Goal: Transaction & Acquisition: Book appointment/travel/reservation

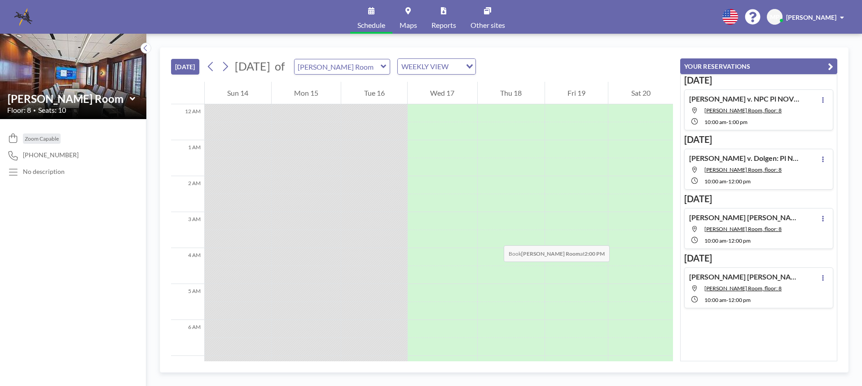
scroll to position [377, 0]
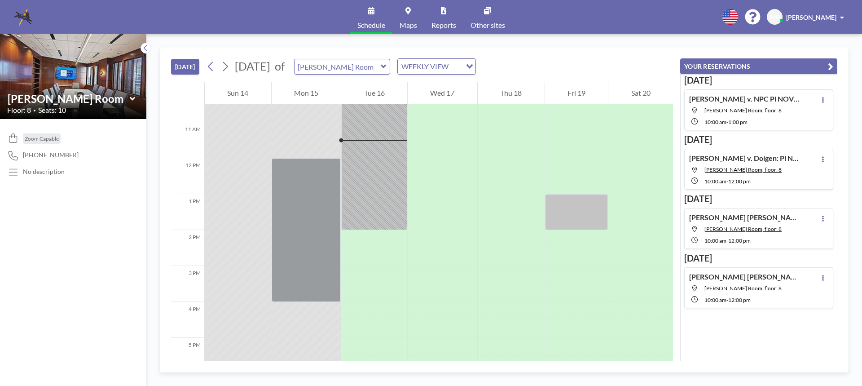
click at [386, 66] on icon at bounding box center [383, 67] width 5 height 4
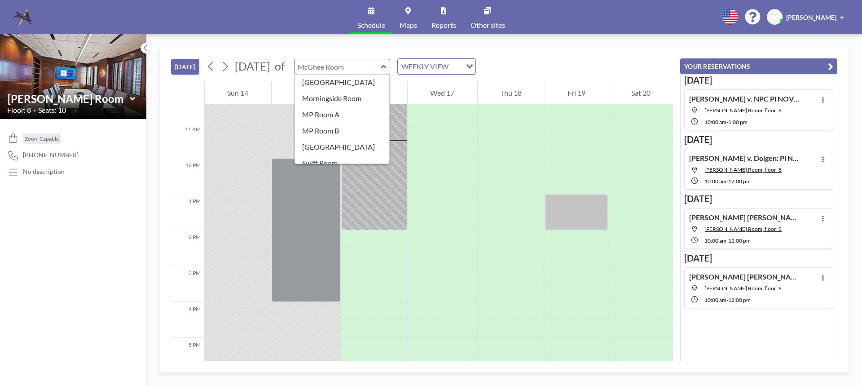
scroll to position [158, 0]
type input "Sweet Auburn Room"
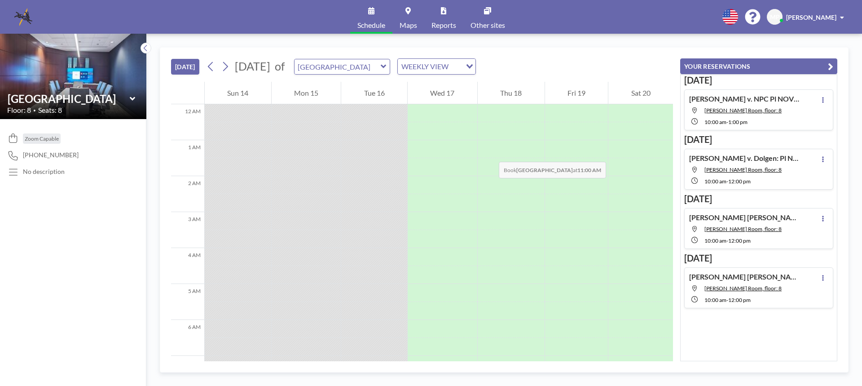
scroll to position [377, 0]
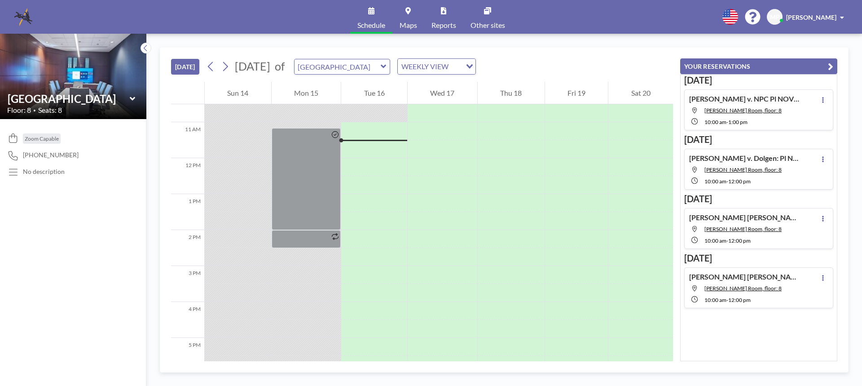
click at [386, 66] on icon at bounding box center [383, 67] width 5 height 4
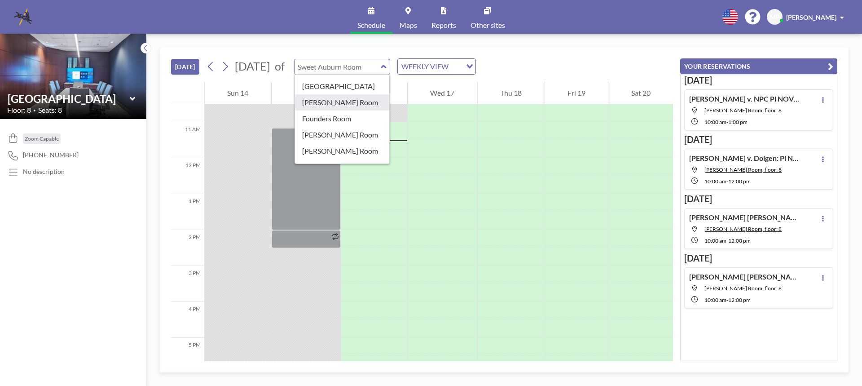
scroll to position [0, 0]
type input "[PERSON_NAME][GEOGRAPHIC_DATA]"
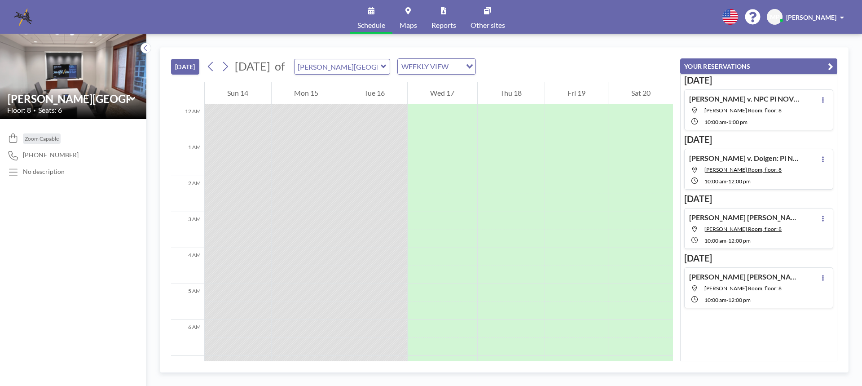
scroll to position [377, 0]
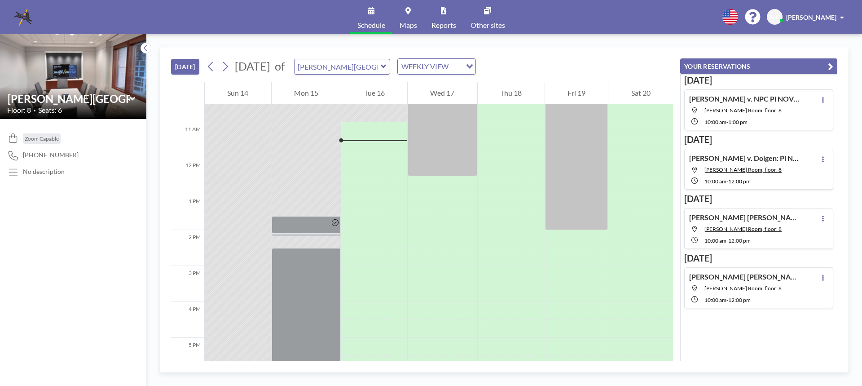
click at [386, 66] on icon at bounding box center [384, 66] width 6 height 9
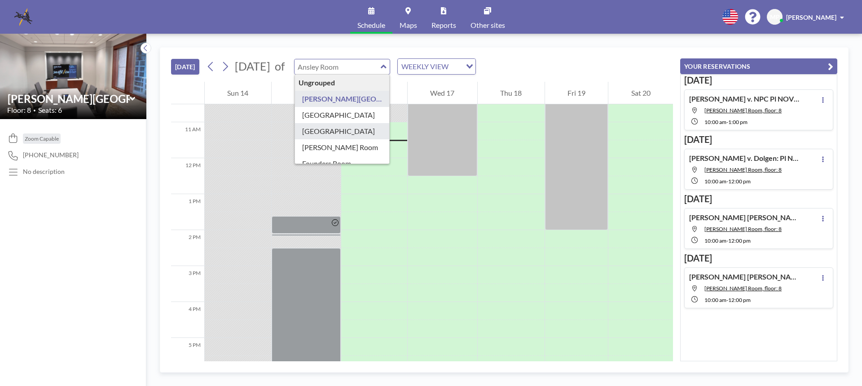
type input "[GEOGRAPHIC_DATA]"
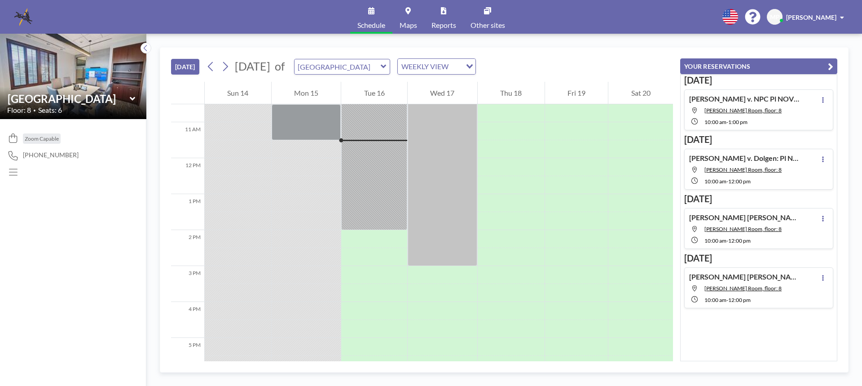
click at [386, 68] on icon at bounding box center [383, 67] width 5 height 4
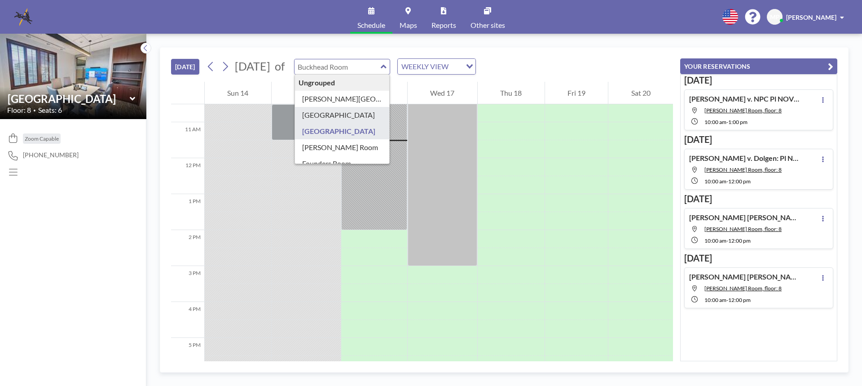
type input "[GEOGRAPHIC_DATA]"
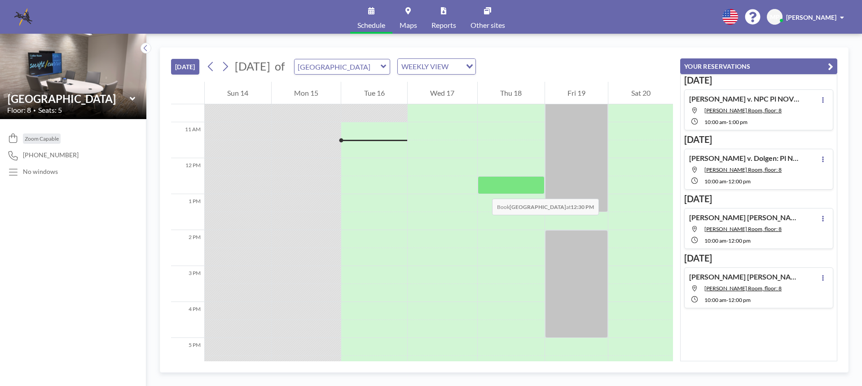
scroll to position [287, 0]
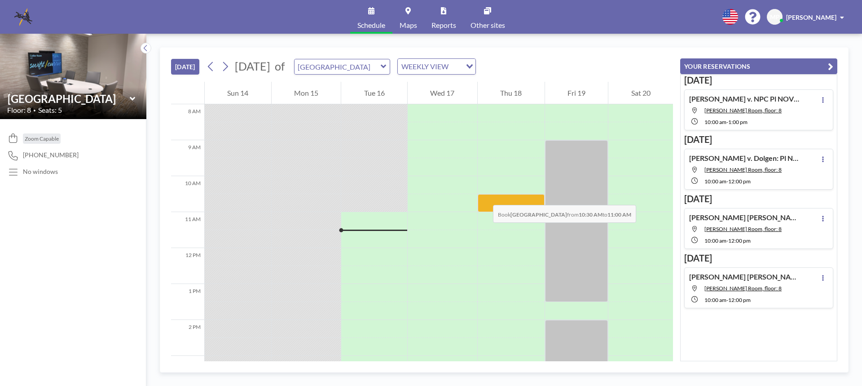
click at [484, 196] on div at bounding box center [511, 203] width 67 height 18
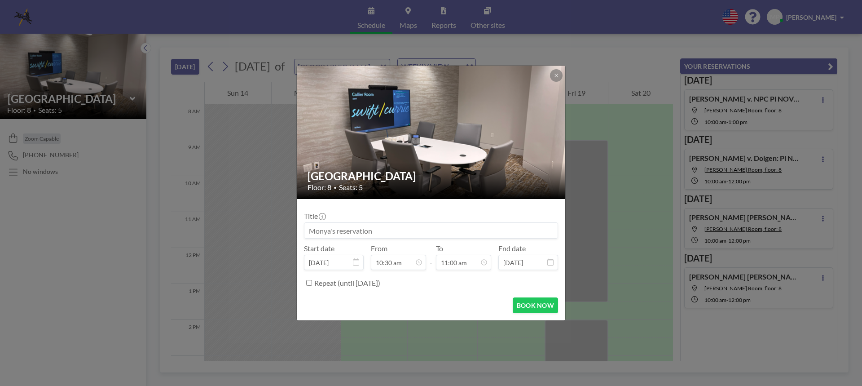
click at [312, 232] on input at bounding box center [430, 230] width 253 height 15
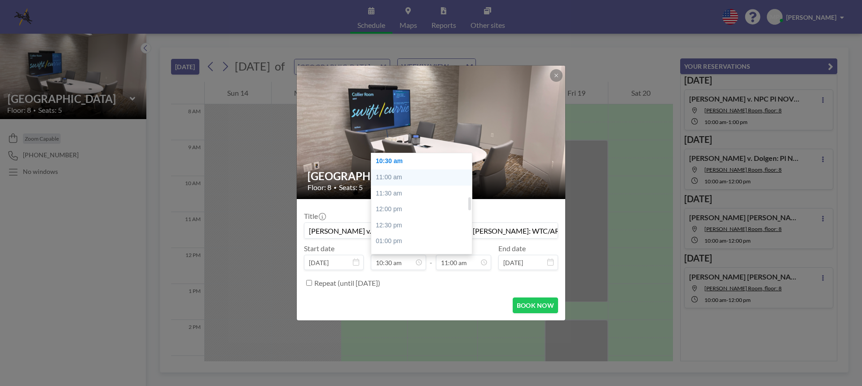
scroll to position [290, 0]
type input "Richardson v. PT Towing: DEPO PREP MTG W JEREMY YOUNG: WTC/ARO"
click at [397, 188] on div "10:00 am" at bounding box center [423, 190] width 105 height 16
type input "10:00 am"
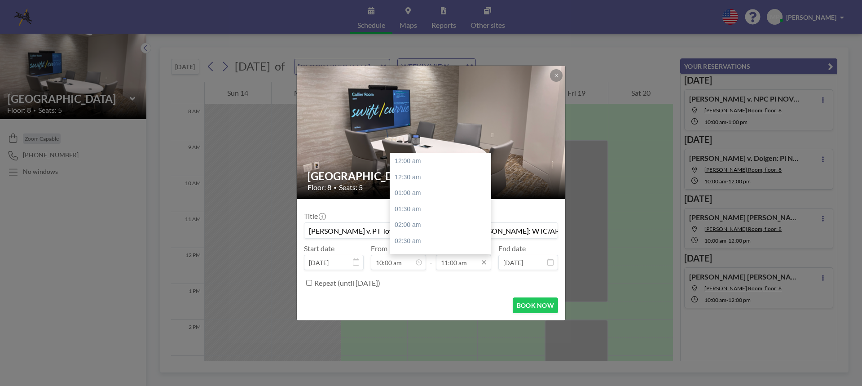
scroll to position [351, 0]
click at [471, 262] on input "11:00 am" at bounding box center [463, 262] width 55 height 15
click at [411, 190] on div "12:00 pm" at bounding box center [442, 193] width 105 height 16
type input "12:00 pm"
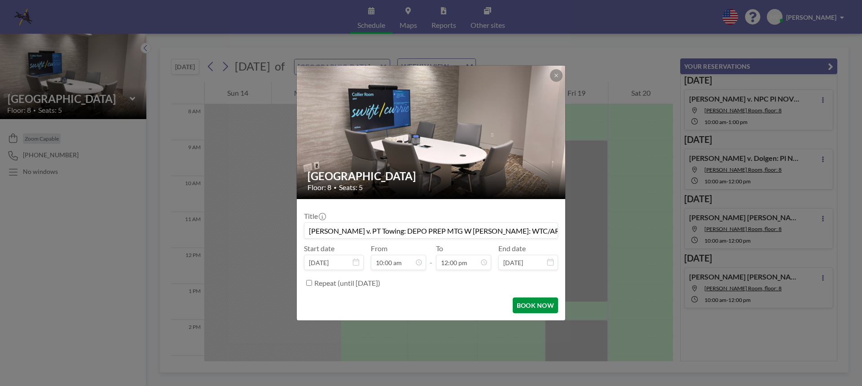
click at [527, 303] on button "BOOK NOW" at bounding box center [535, 305] width 45 height 16
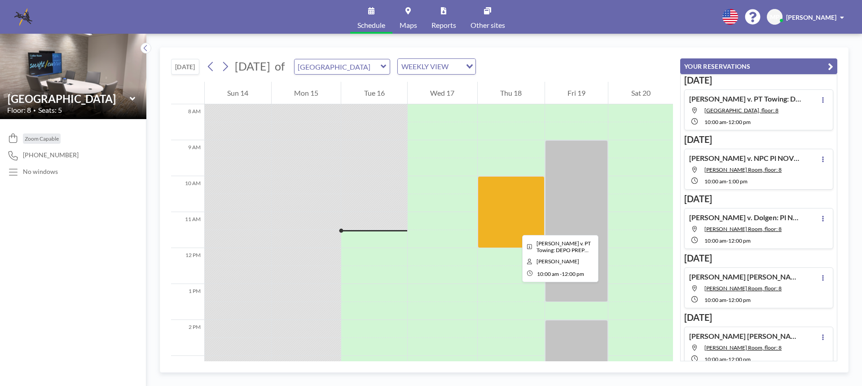
click at [515, 227] on div at bounding box center [511, 212] width 67 height 72
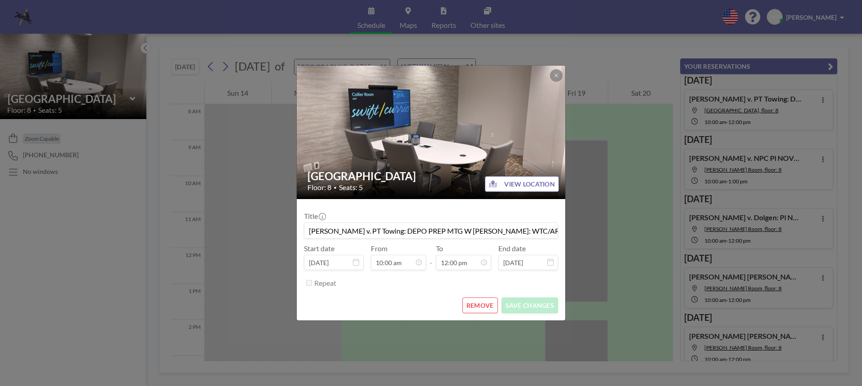
click at [475, 307] on button "REMOVE" at bounding box center [479, 305] width 35 height 16
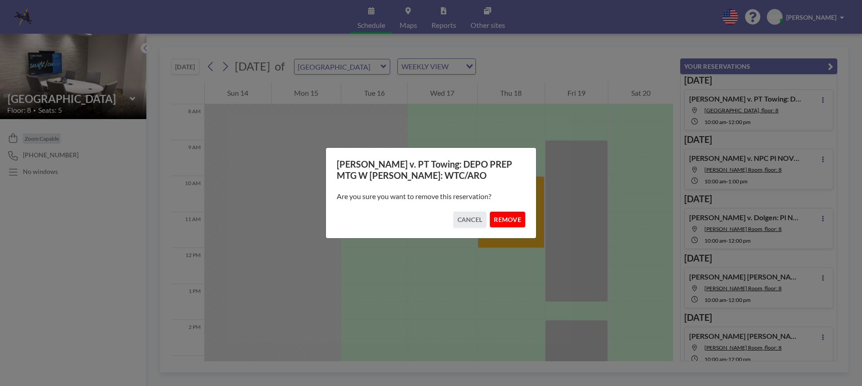
click at [507, 220] on button "REMOVE" at bounding box center [507, 219] width 35 height 16
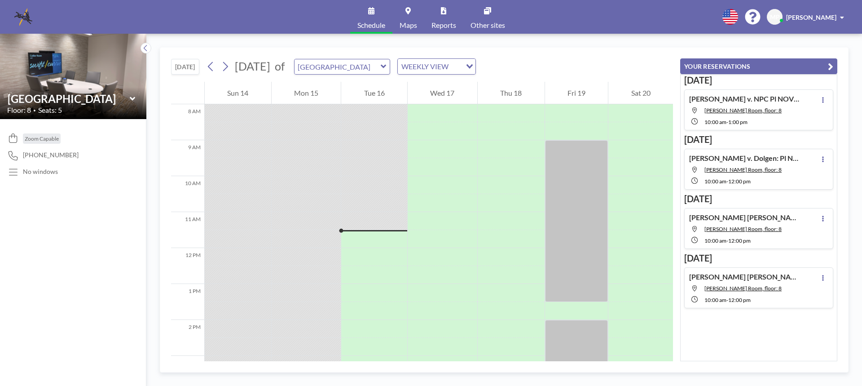
click at [132, 98] on icon at bounding box center [131, 99] width 5 height 4
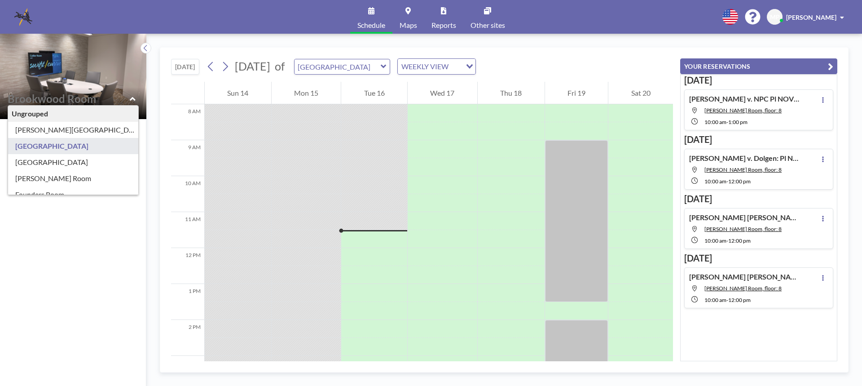
click at [132, 98] on icon at bounding box center [132, 99] width 5 height 4
type input "[GEOGRAPHIC_DATA]"
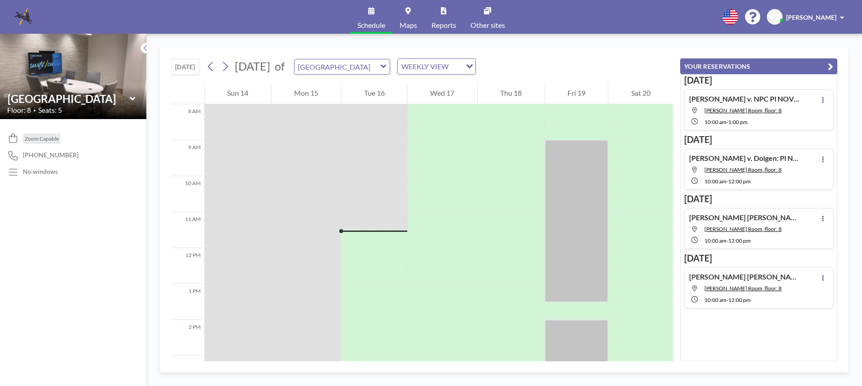
click at [60, 66] on img at bounding box center [73, 76] width 146 height 110
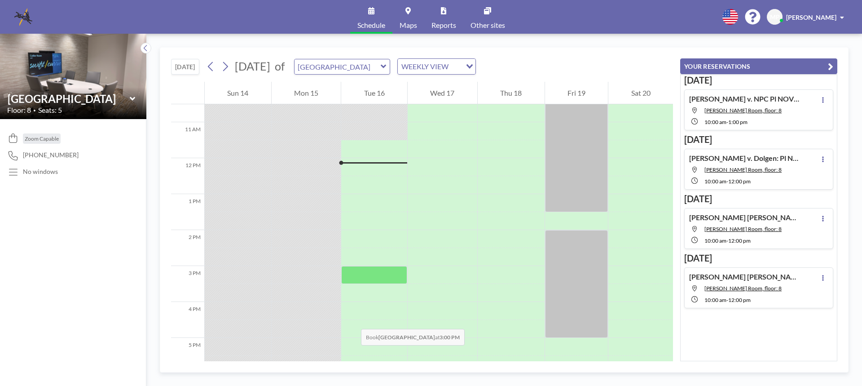
scroll to position [287, 0]
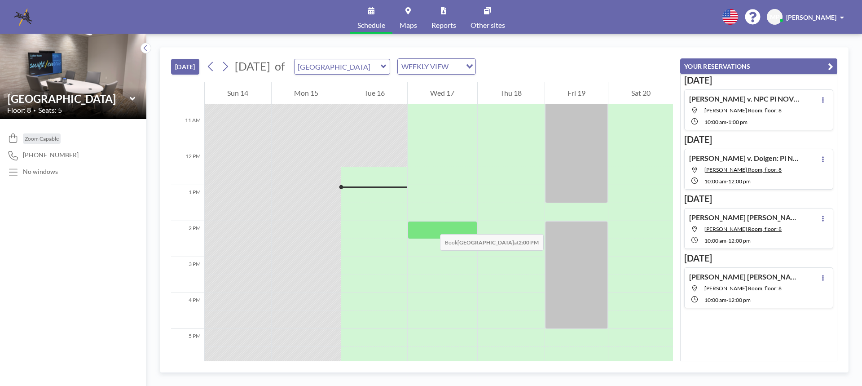
scroll to position [296, 0]
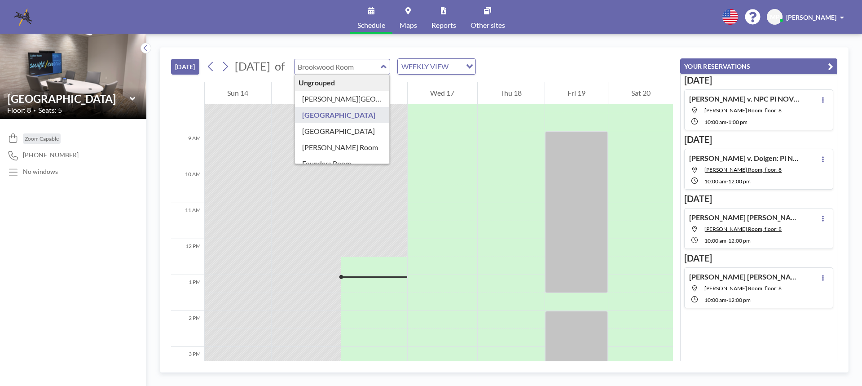
click at [391, 67] on div "Ungrouped [PERSON_NAME][GEOGRAPHIC_DATA] [GEOGRAPHIC_DATA] Buckhead Room [PERSO…" at bounding box center [342, 67] width 97 height 16
type input "[PERSON_NAME][GEOGRAPHIC_DATA]"
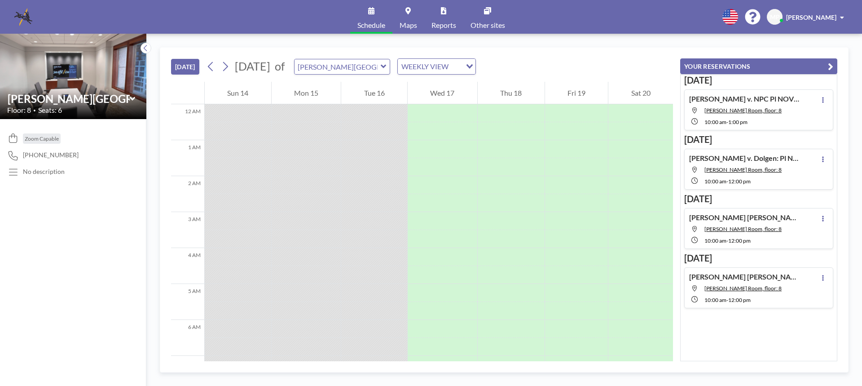
scroll to position [449, 0]
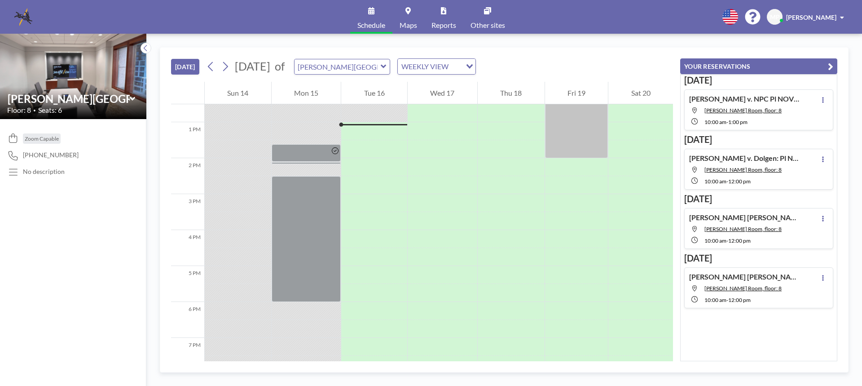
click at [386, 66] on icon at bounding box center [383, 67] width 5 height 4
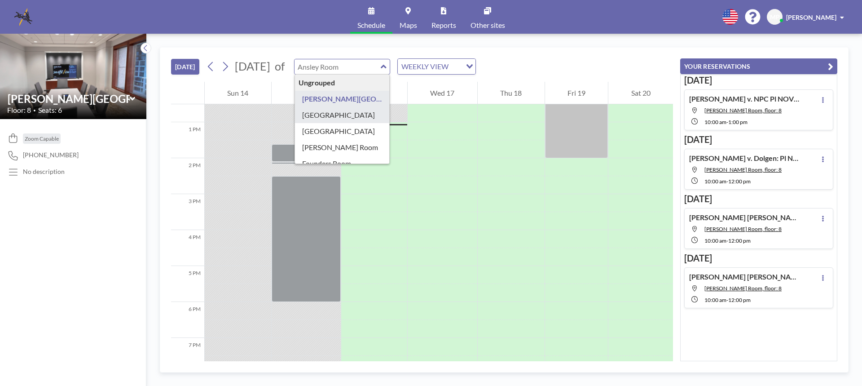
type input "[GEOGRAPHIC_DATA]"
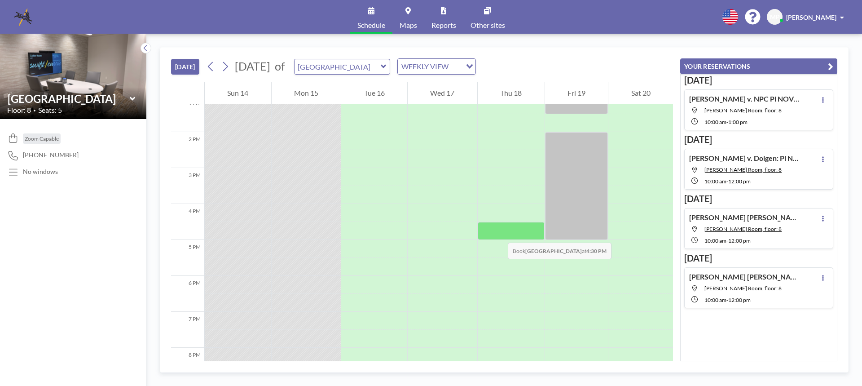
scroll to position [385, 0]
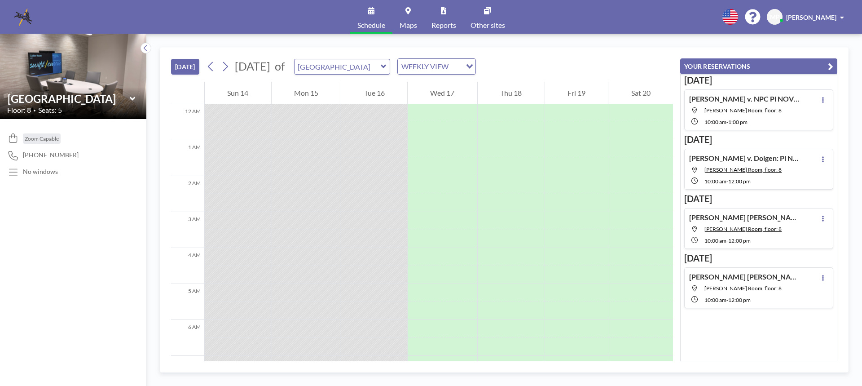
scroll to position [449, 0]
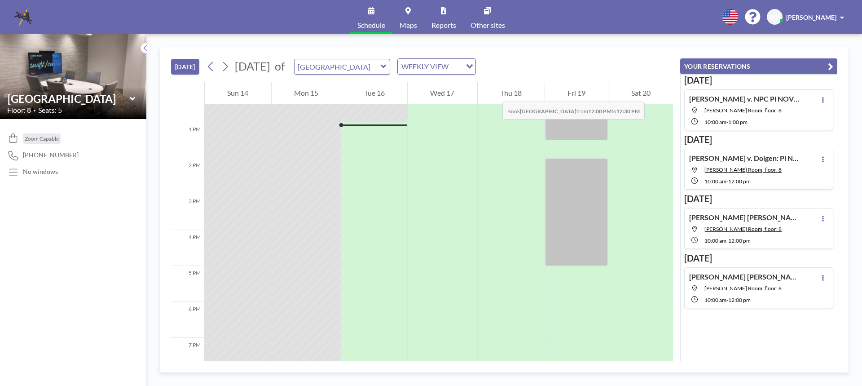
click at [493, 92] on div "Thu 18" at bounding box center [511, 93] width 67 height 22
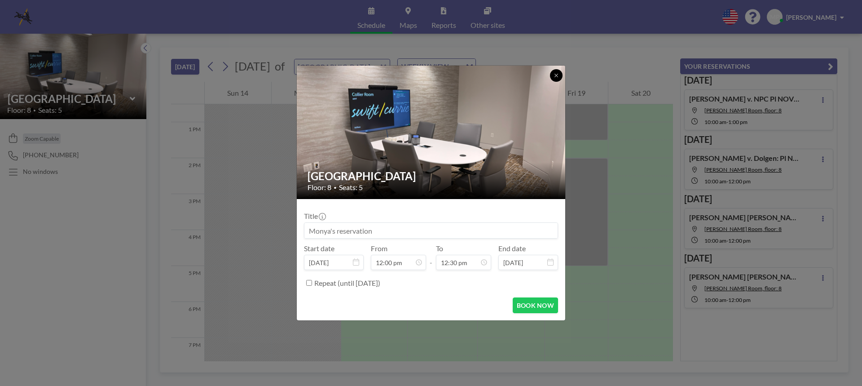
click at [557, 75] on icon at bounding box center [555, 75] width 5 height 5
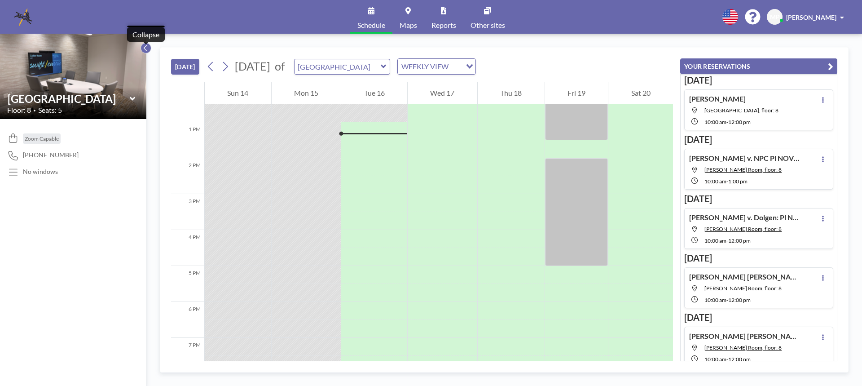
click at [146, 49] on icon at bounding box center [146, 48] width 6 height 9
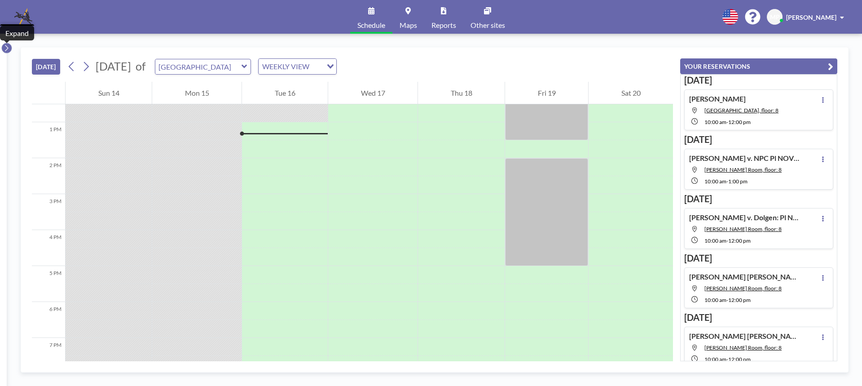
click at [6, 47] on icon at bounding box center [7, 48] width 6 height 9
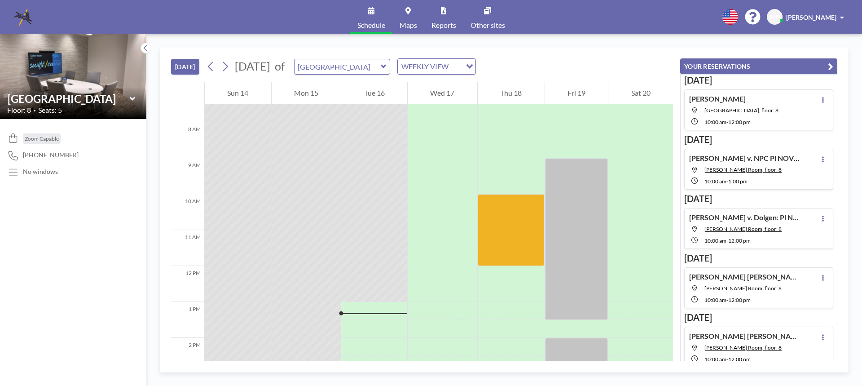
scroll to position [224, 0]
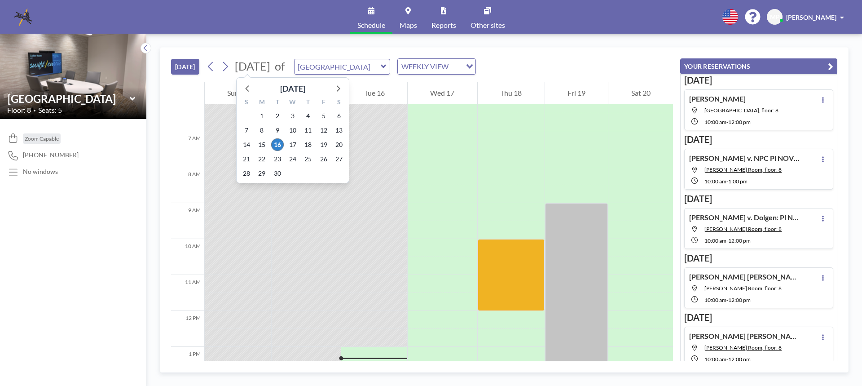
click at [227, 67] on icon at bounding box center [225, 66] width 9 height 13
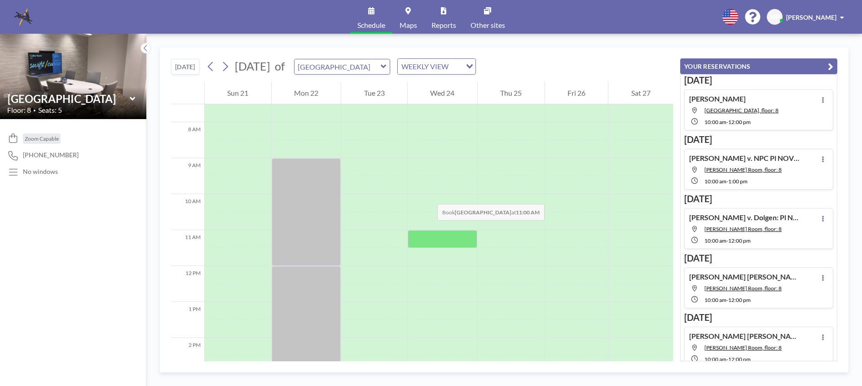
scroll to position [314, 0]
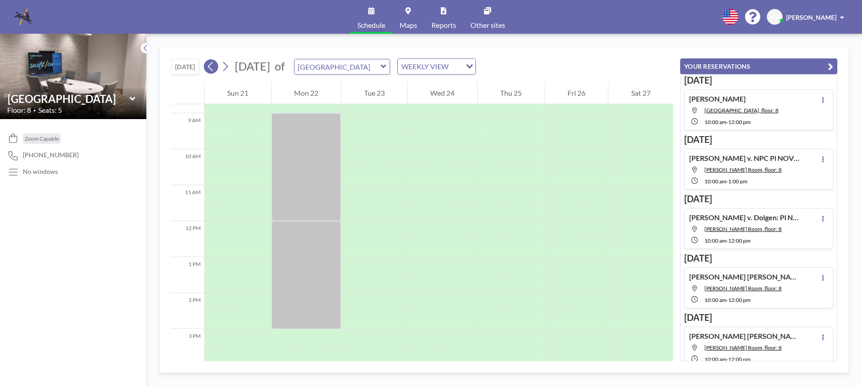
drag, startPoint x: 214, startPoint y: 68, endPoint x: 222, endPoint y: 68, distance: 8.1
click at [214, 68] on icon at bounding box center [210, 66] width 9 height 13
